Goal: Task Accomplishment & Management: Complete application form

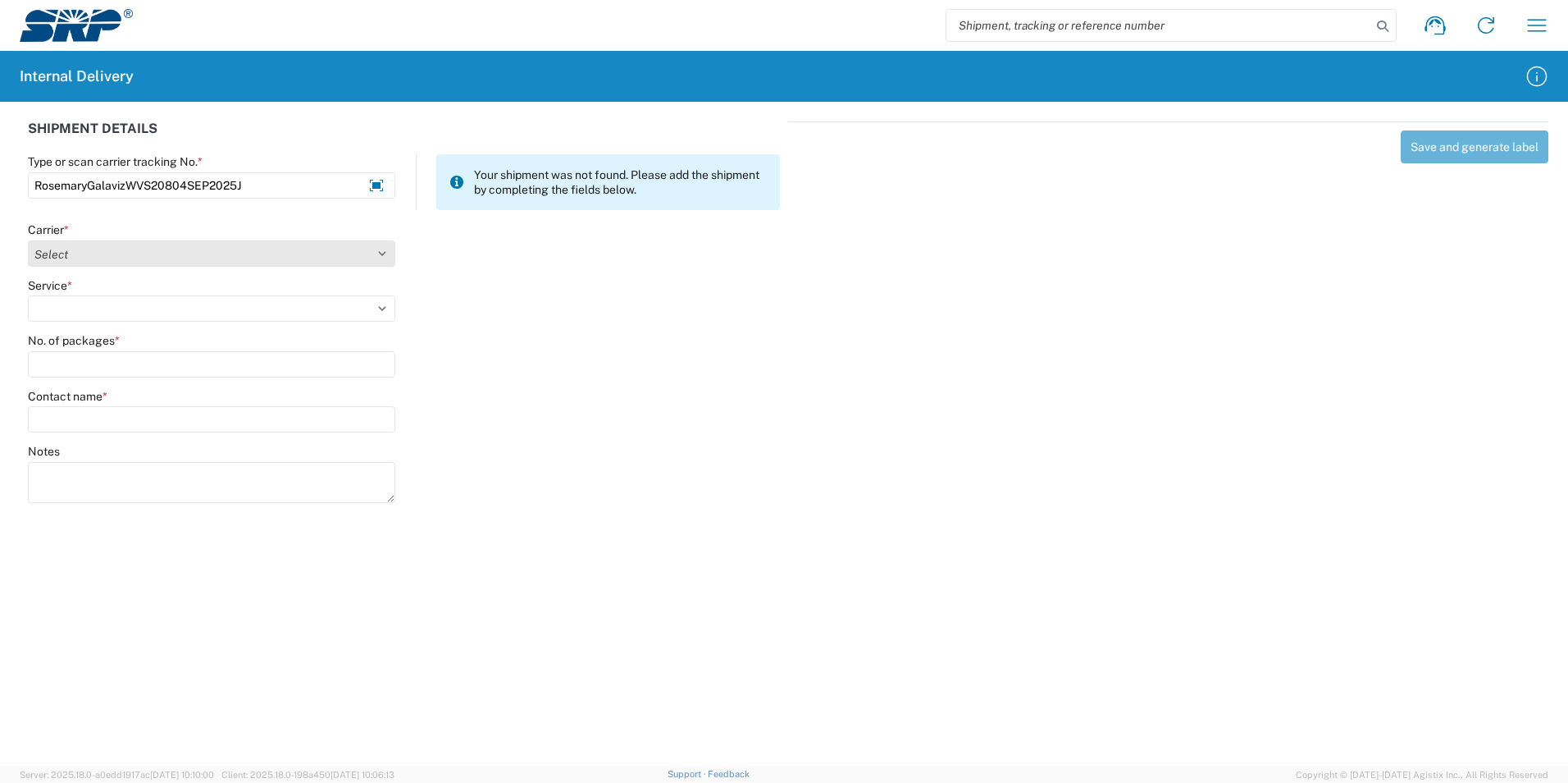
type input "RosemaryGalavizWVS20804SEP2025J"
click at [180, 261] on select "Select Amazon Logistics ATI Trucking BC Dimerco Logistics Empire Southwest FedE…" at bounding box center [211, 253] width 367 height 26
select select "18713"
click at [28, 240] on select "Select Amazon Logistics ATI Trucking BC Dimerco Logistics Empire Southwest FedE…" at bounding box center [211, 253] width 367 height 26
click at [383, 313] on select "Select Ground Inter-Office" at bounding box center [211, 308] width 367 height 26
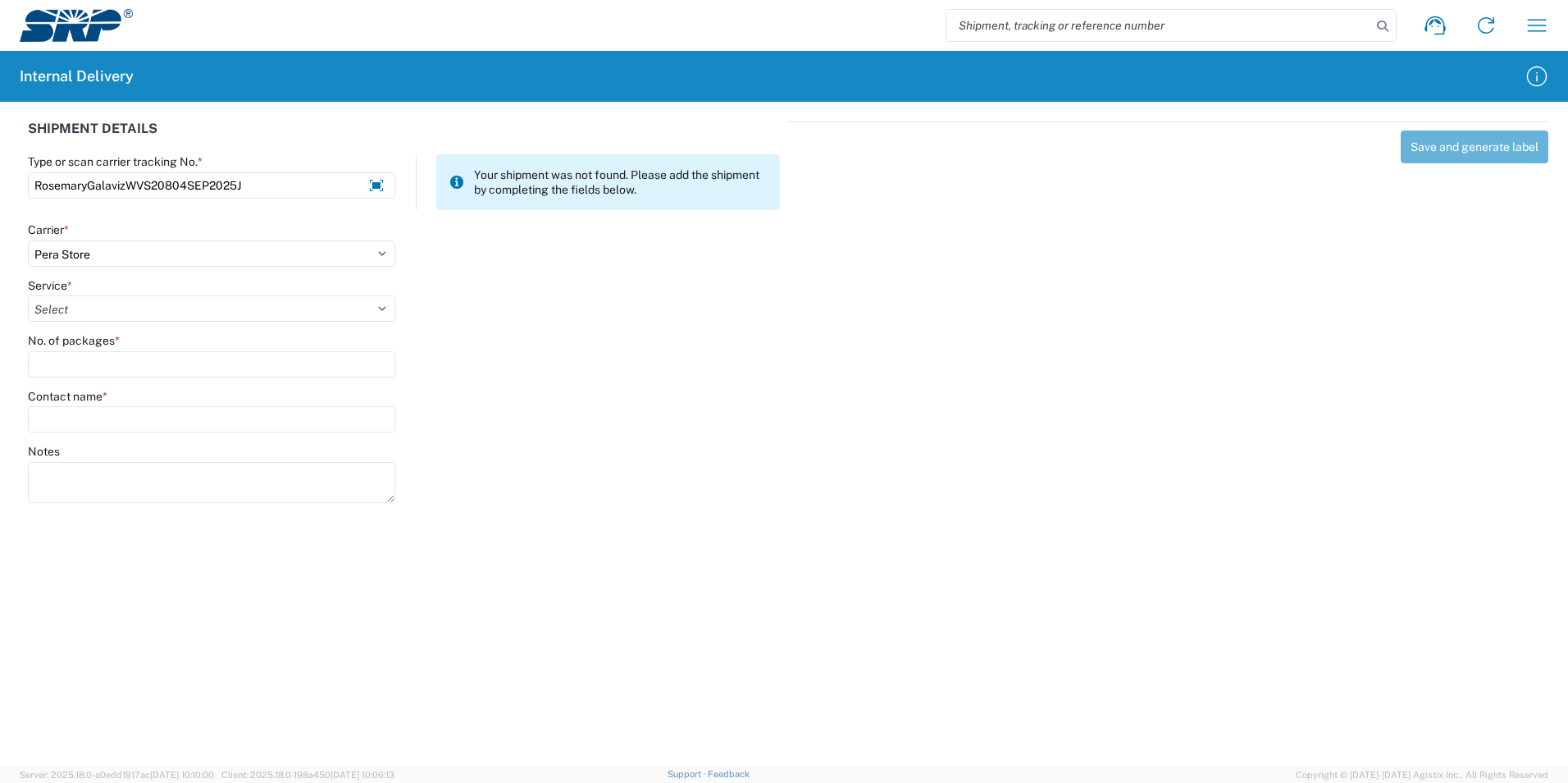
select select "35763"
click at [28, 296] on select "Select Ground Inter-Office" at bounding box center [211, 308] width 367 height 26
click at [109, 367] on input "No. of packages *" at bounding box center [211, 363] width 367 height 26
type input "1"
click at [77, 418] on input "Contact name *" at bounding box center [211, 419] width 367 height 26
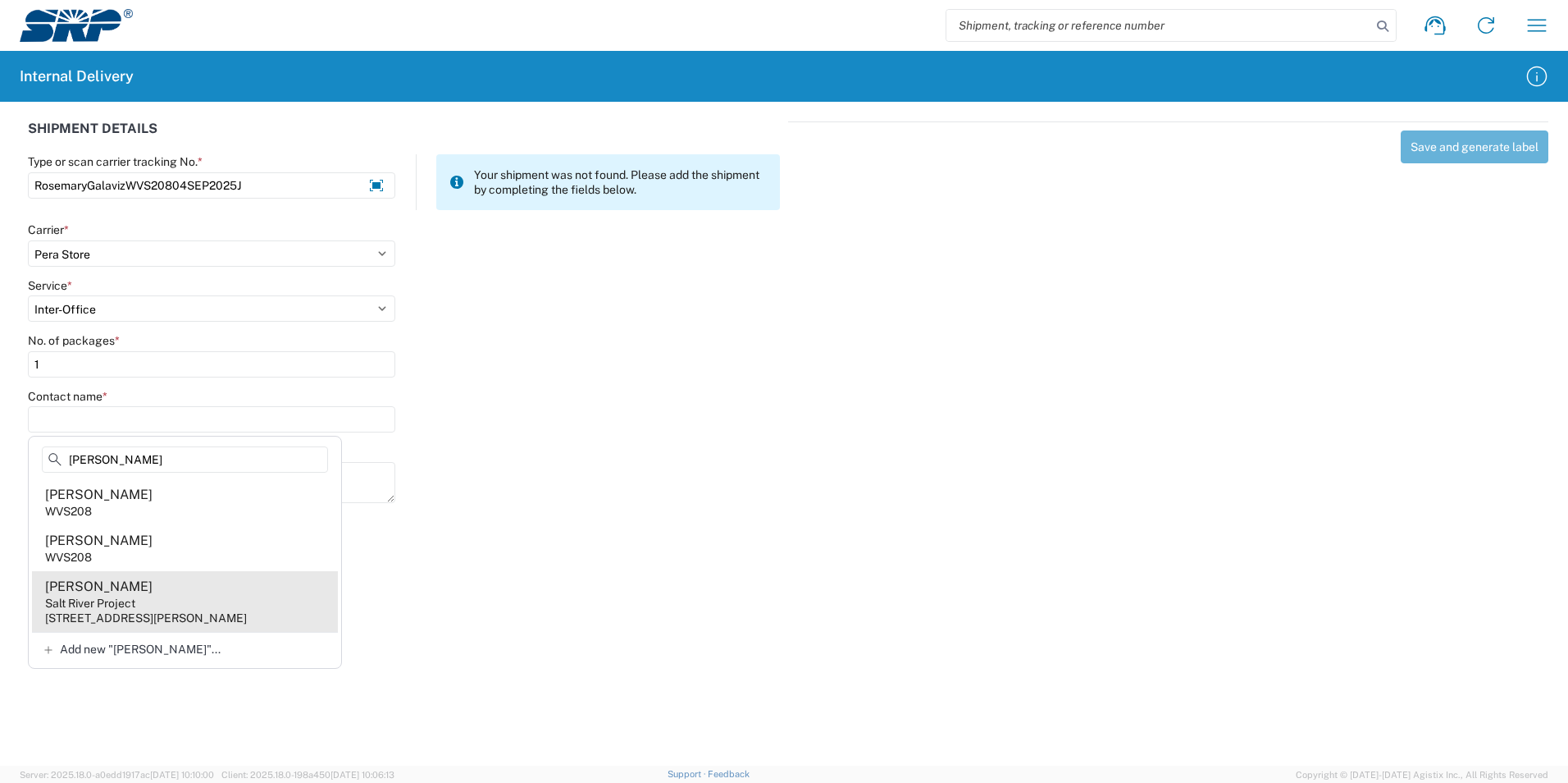
type input "[PERSON_NAME]"
click at [171, 612] on div "[STREET_ADDRESS][PERSON_NAME]" at bounding box center [146, 617] width 201 height 15
type input "[PERSON_NAME]"
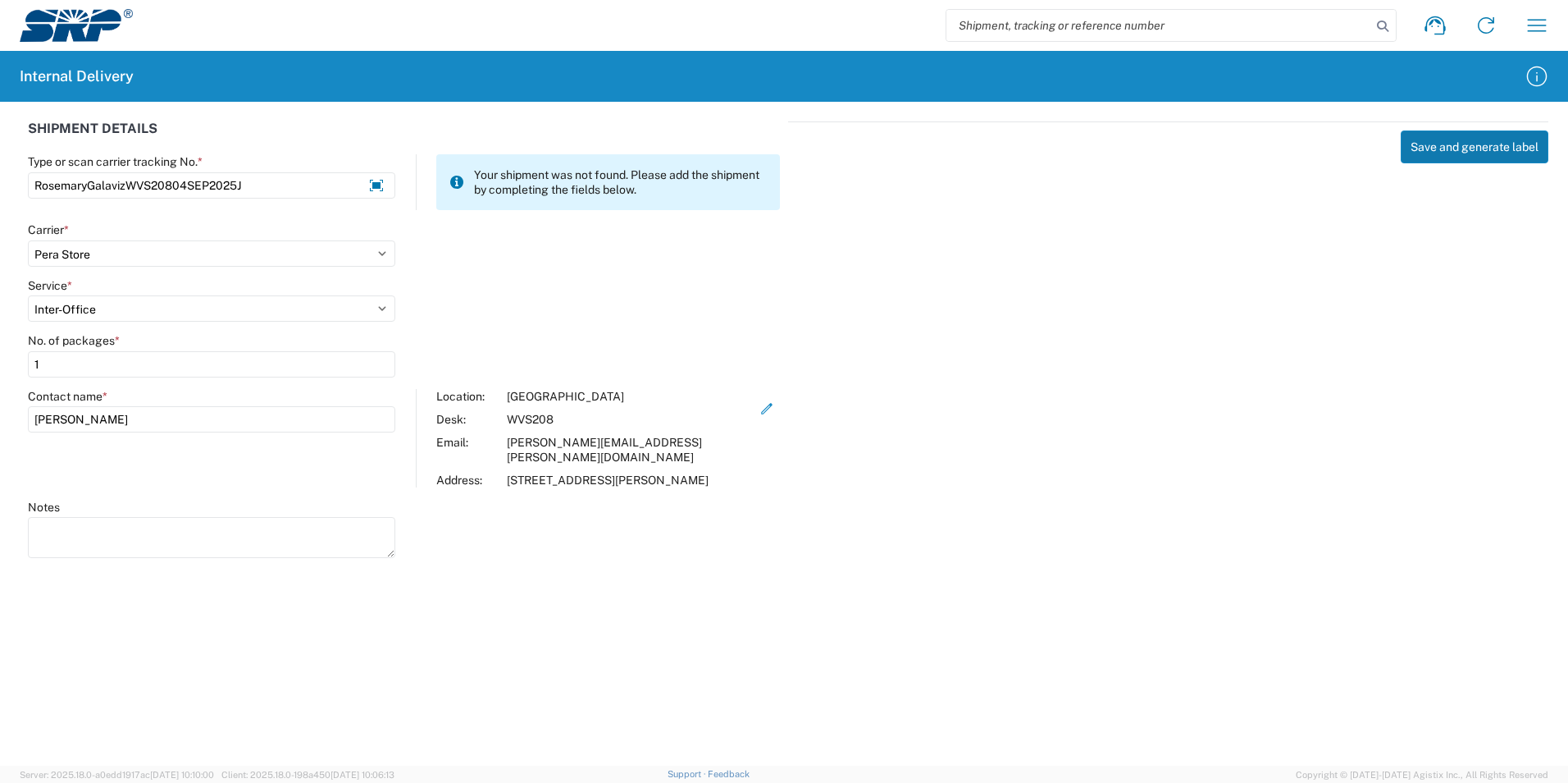
click at [1442, 147] on button "Save and generate label" at bounding box center [1475, 147] width 147 height 33
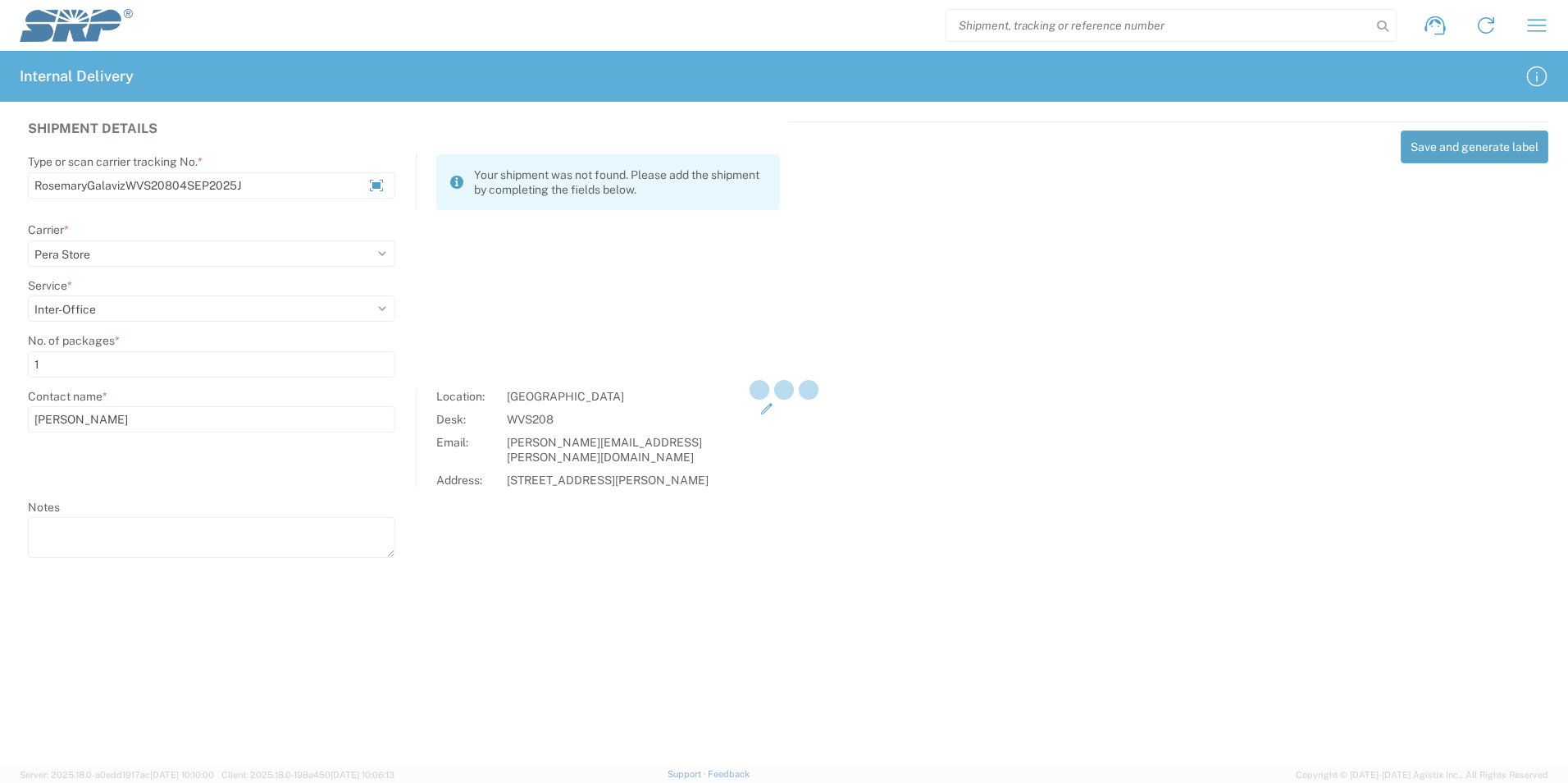
select select
